Goal: Feedback & Contribution: Submit feedback/report problem

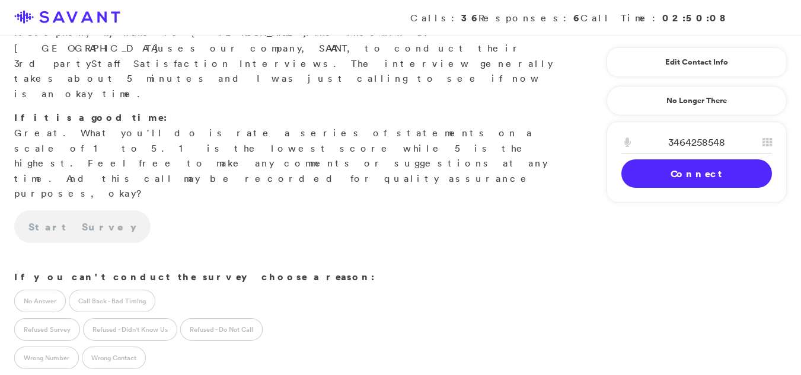
scroll to position [177, 0]
click at [688, 175] on link "Connect" at bounding box center [696, 173] width 151 height 28
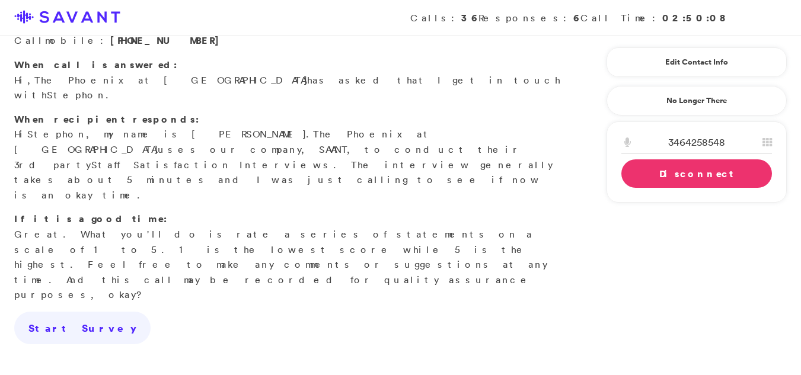
scroll to position [79, 0]
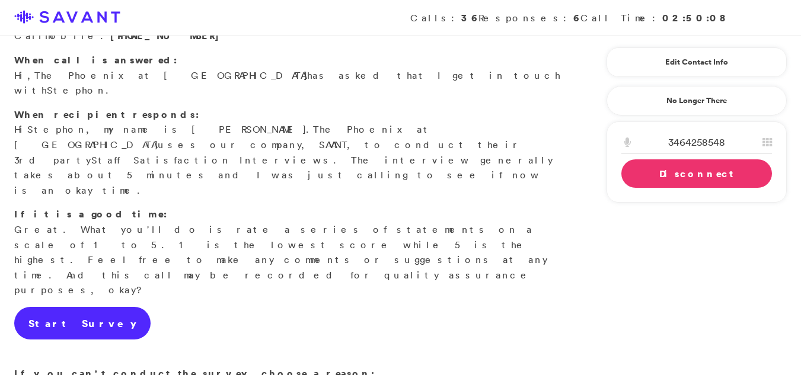
click at [34, 307] on link "Start Survey" at bounding box center [82, 323] width 136 height 33
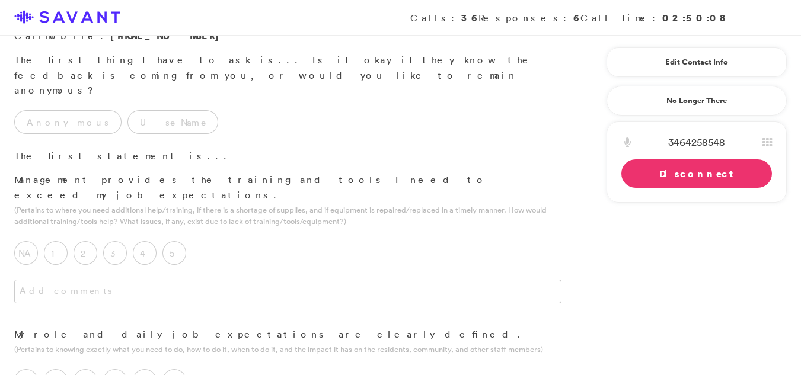
scroll to position [0, 0]
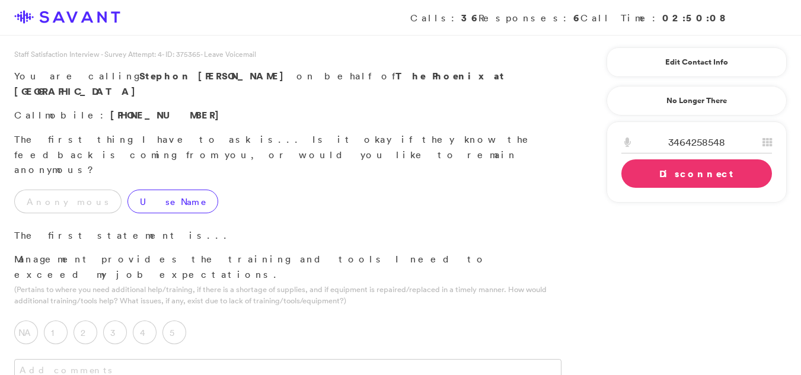
click at [149, 190] on label "Use Name" at bounding box center [172, 202] width 91 height 24
click at [116, 321] on label "3" at bounding box center [115, 333] width 24 height 24
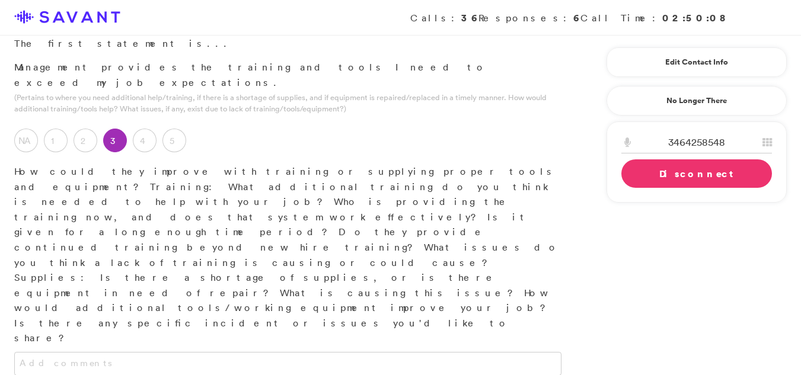
scroll to position [223, 0]
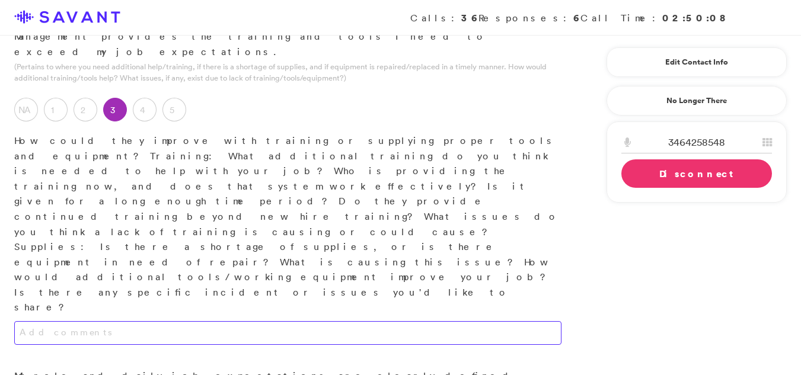
click at [196, 321] on textarea at bounding box center [287, 333] width 547 height 24
click at [191, 321] on textarea at bounding box center [287, 333] width 547 height 24
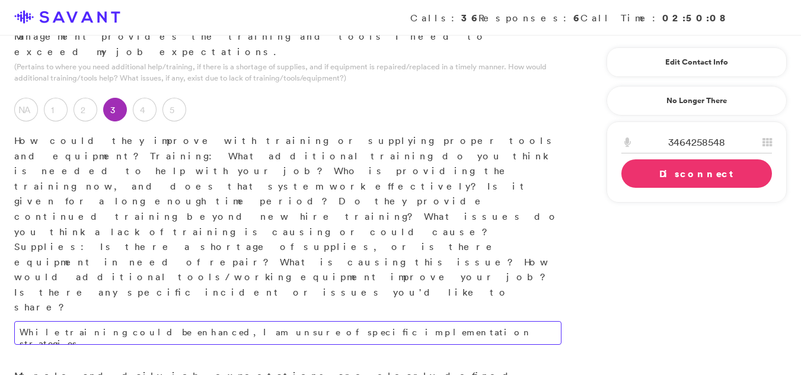
type textarea "While training could be enhanced, I am unsure of specific implementation strate…"
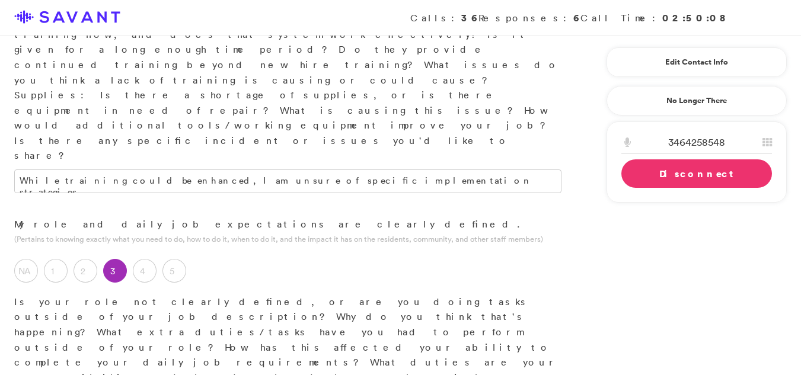
scroll to position [390, 0]
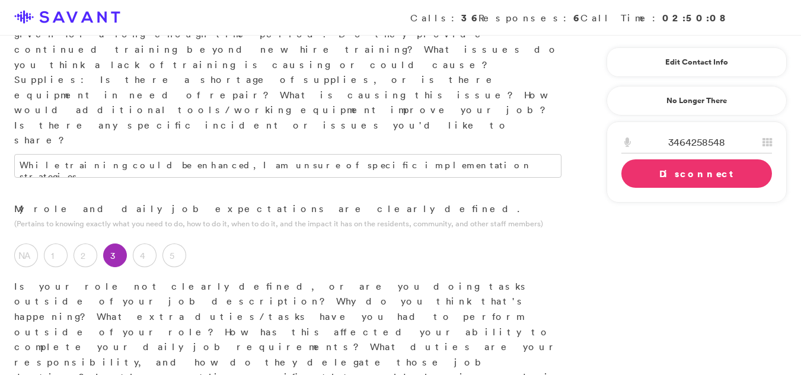
type textarea "Due to staffing shortages, we are sometimes required to perform tasks that fall…"
click at [254, 279] on p "Is your role not clearly defined, or are you doing tasks outside of your job de…" at bounding box center [287, 340] width 547 height 122
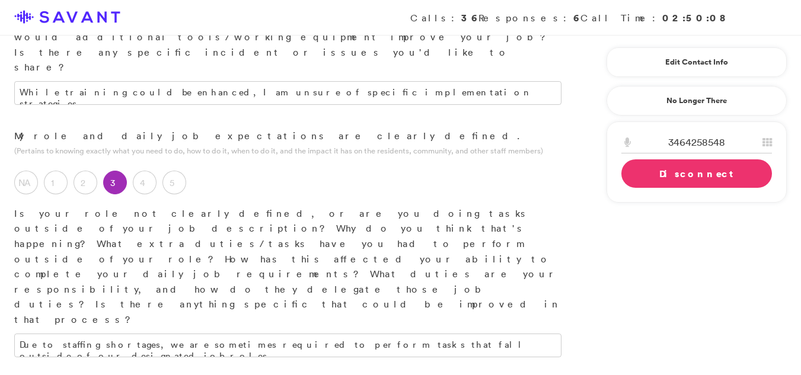
scroll to position [472, 0]
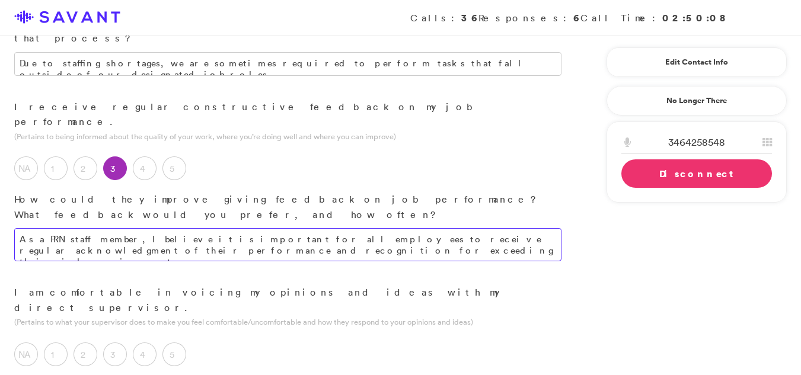
scroll to position [751, 0]
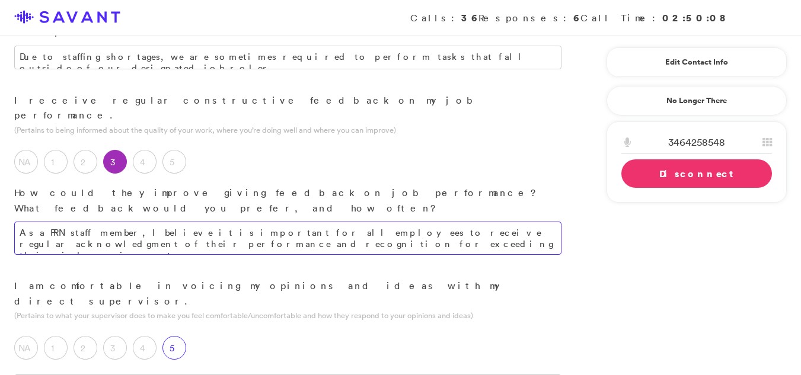
type textarea "As a PRN staff member, I believe it is important for all employees to receive r…"
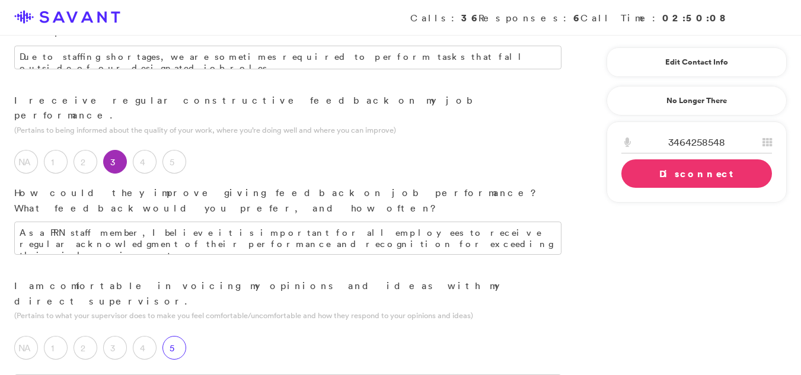
click at [177, 336] on label "5" at bounding box center [174, 348] width 24 height 24
type textarea "S"
type textarea "I am direct in my communication and proactive in seeking necessary assistance. …"
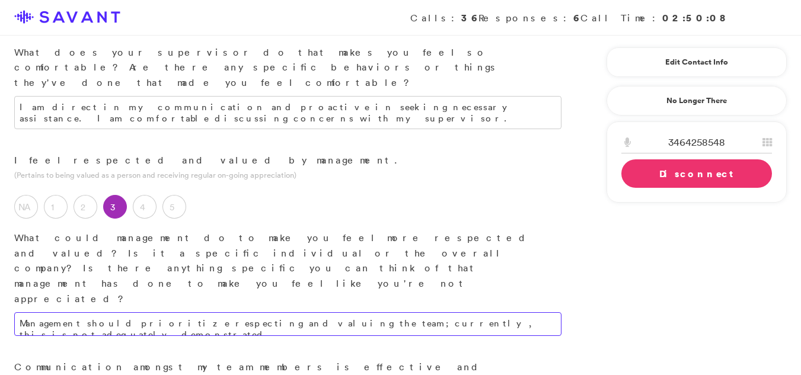
scroll to position [1088, 0]
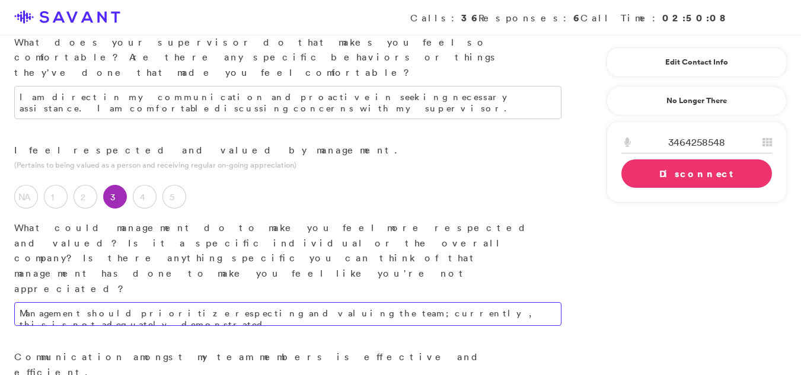
type textarea "Management should prioritize respecting and valuing the team; currently, this i…"
type textarea "As a PRN employee, I work in various departments as needed, including Memory Ca…"
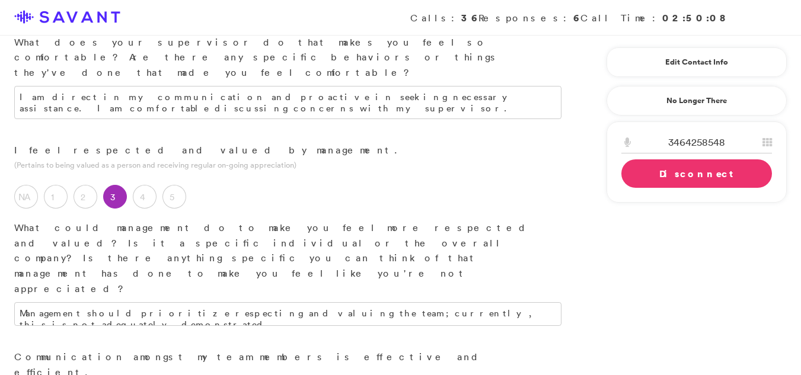
click at [794, 253] on div "Staff Satisfaction Interview - Survey Attempt: 4 - ID: 375365 - Leave Voicemail…" at bounding box center [400, 213] width 801 height 2504
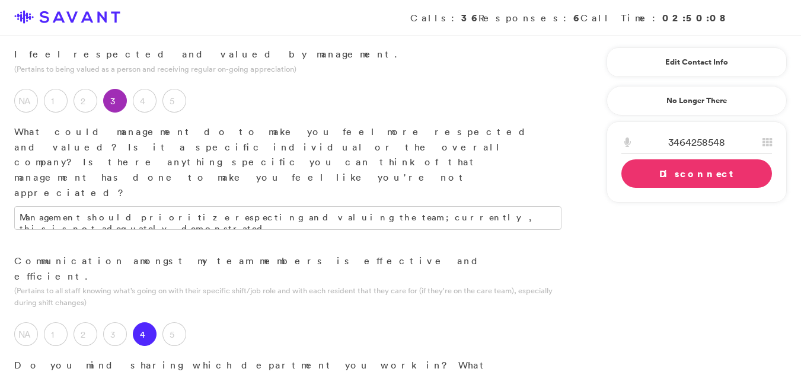
scroll to position [1191, 0]
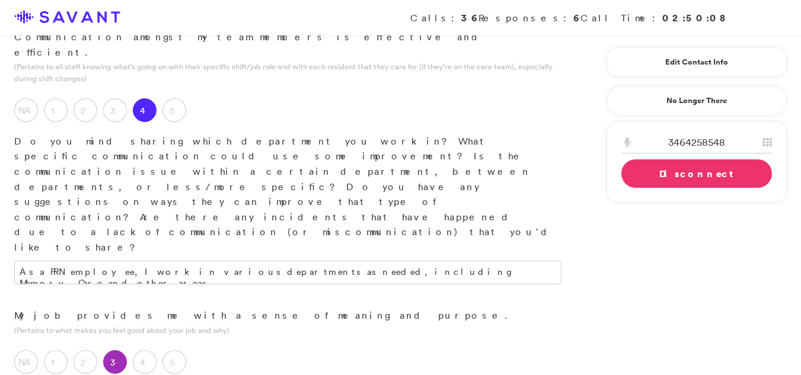
scroll to position [1401, 0]
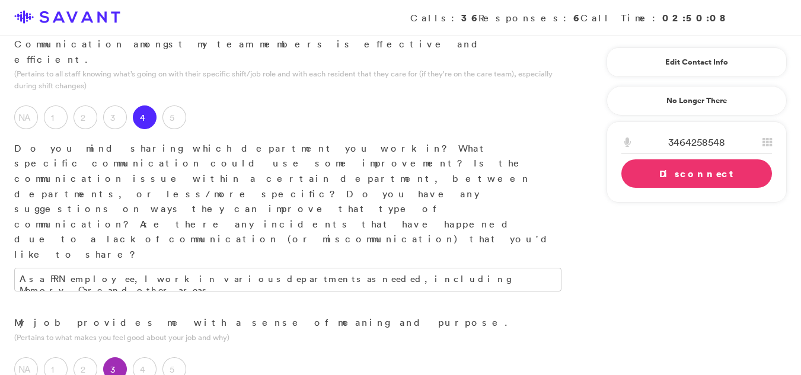
type textarea "It is difficult to contact management when calls are made, and the current lead…"
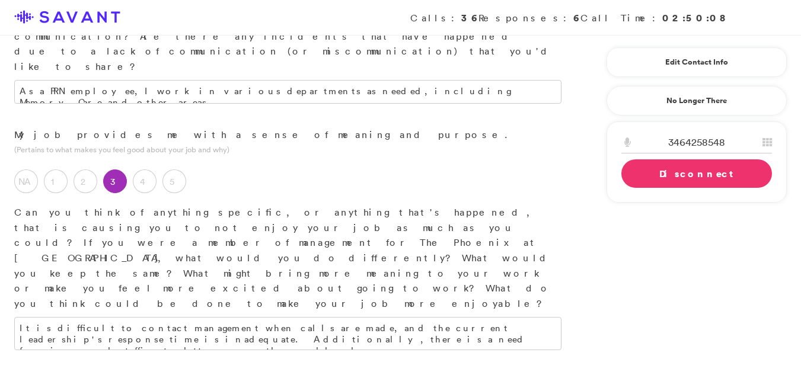
scroll to position [1603, 0]
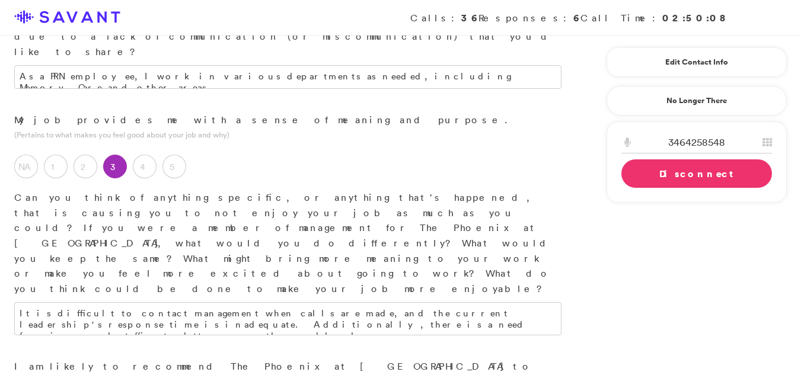
type textarea "The community is not a great place to work or bring your loved one for care."
type textarea "I like the residents because i enjoy caring for them."
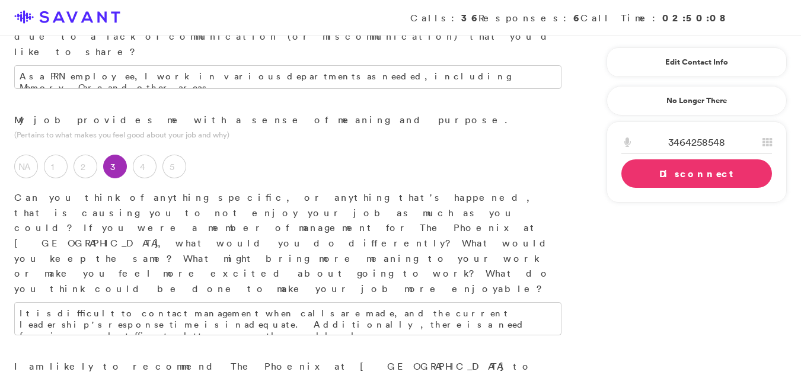
click at [680, 174] on link "Disconnect" at bounding box center [696, 173] width 151 height 28
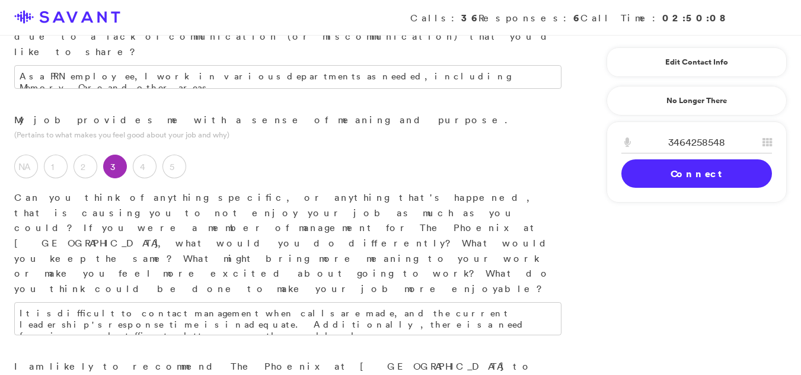
type textarea "They can improve by being more accountable, answering phones, and promptly retu…"
click at [800, 5] on div "Calls: 36 Responses: 6 Call Time: 02:50:08" at bounding box center [400, 18] width 801 height 36
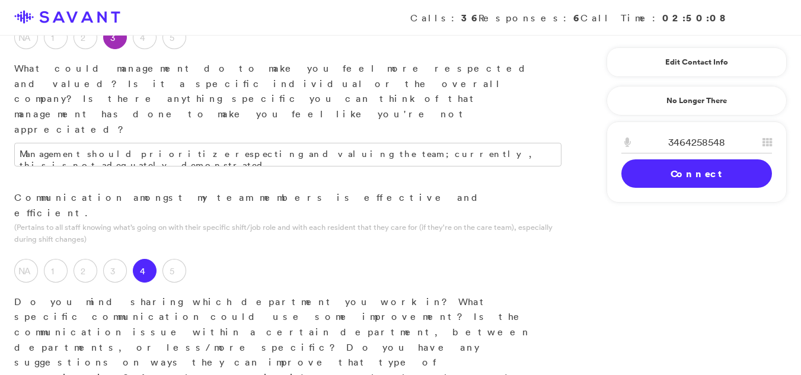
scroll to position [1161, 0]
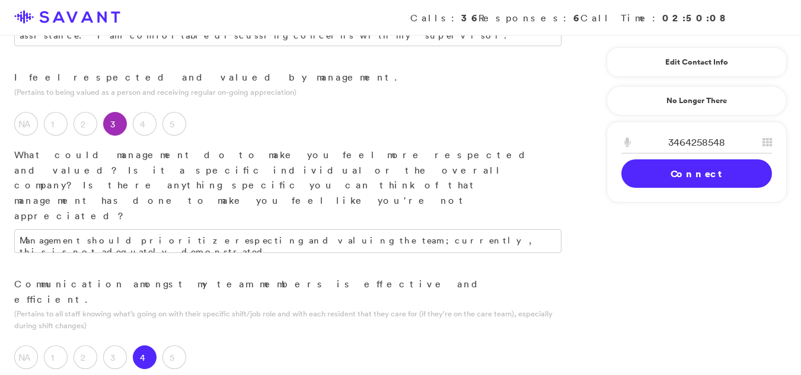
click at [589, 107] on div "Staff Satisfaction Interview - Survey Attempt: 4 - ID: 375365 - Leave Voicemail…" at bounding box center [400, 181] width 801 height 2587
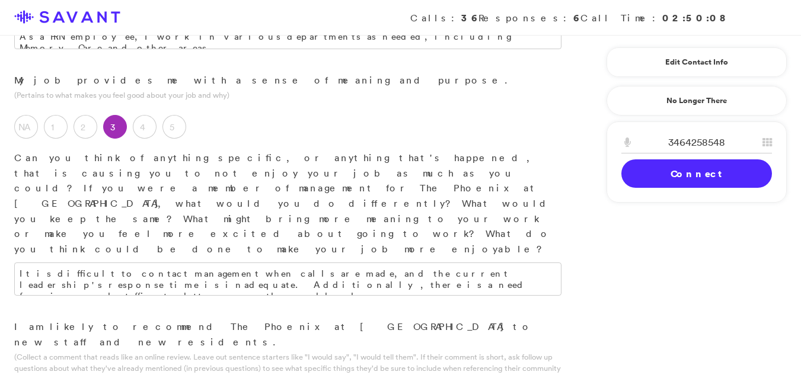
scroll to position [1794, 0]
